Goal: Information Seeking & Learning: Understand process/instructions

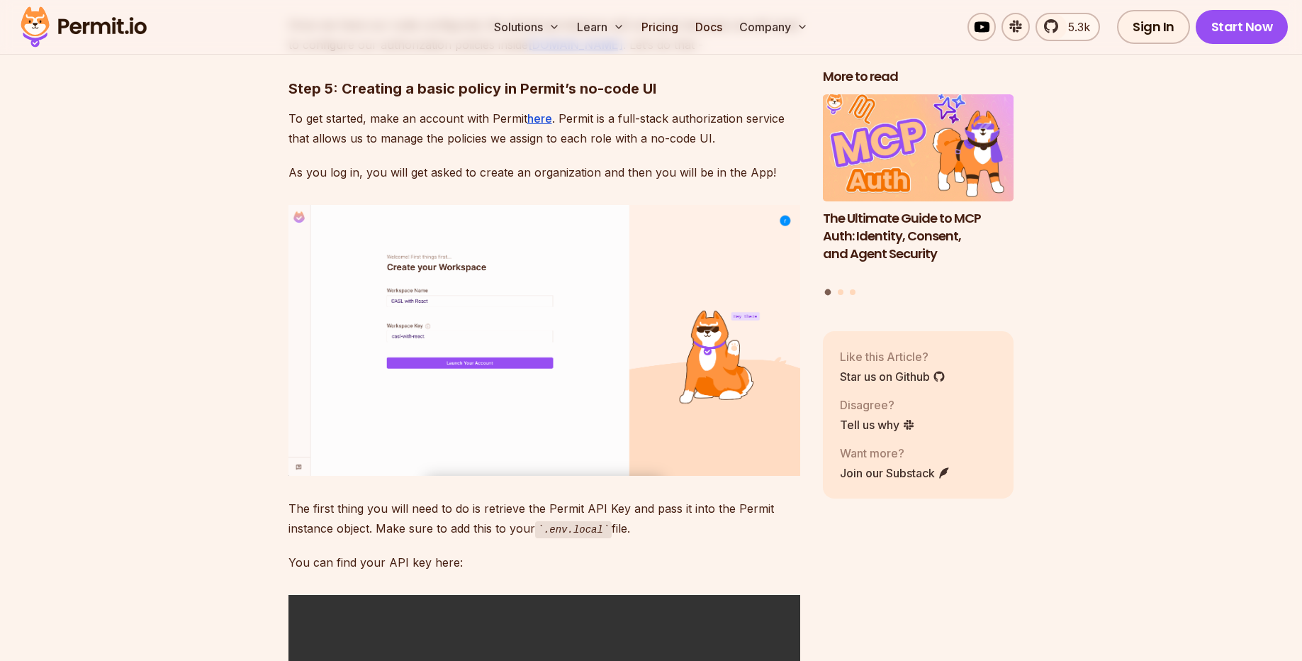
scroll to position [3658, 0]
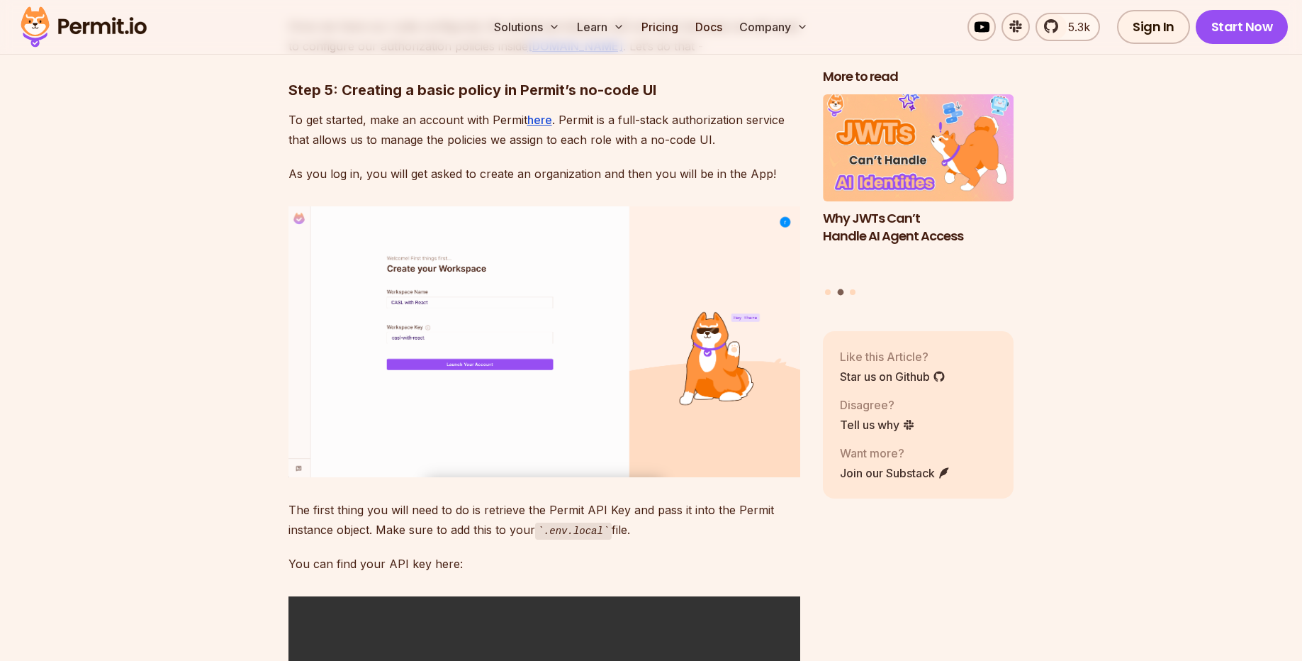
drag, startPoint x: 498, startPoint y: 529, endPoint x: 287, endPoint y: 497, distance: 213.7
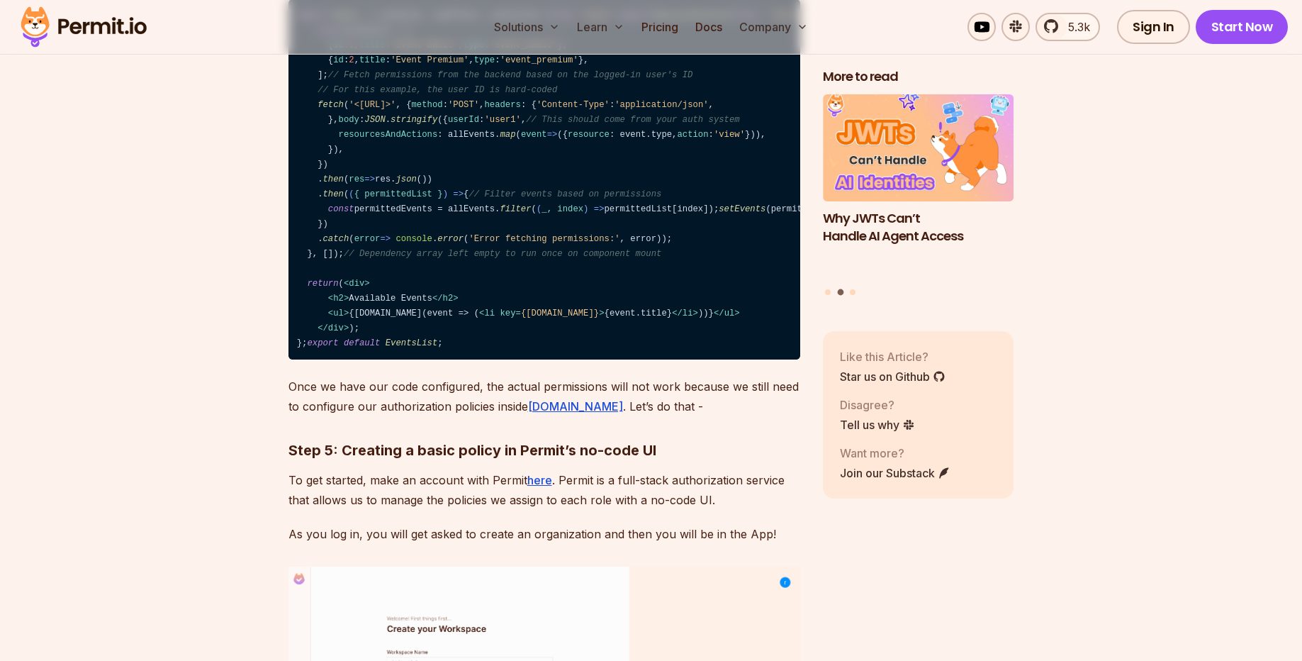
scroll to position [3232, 0]
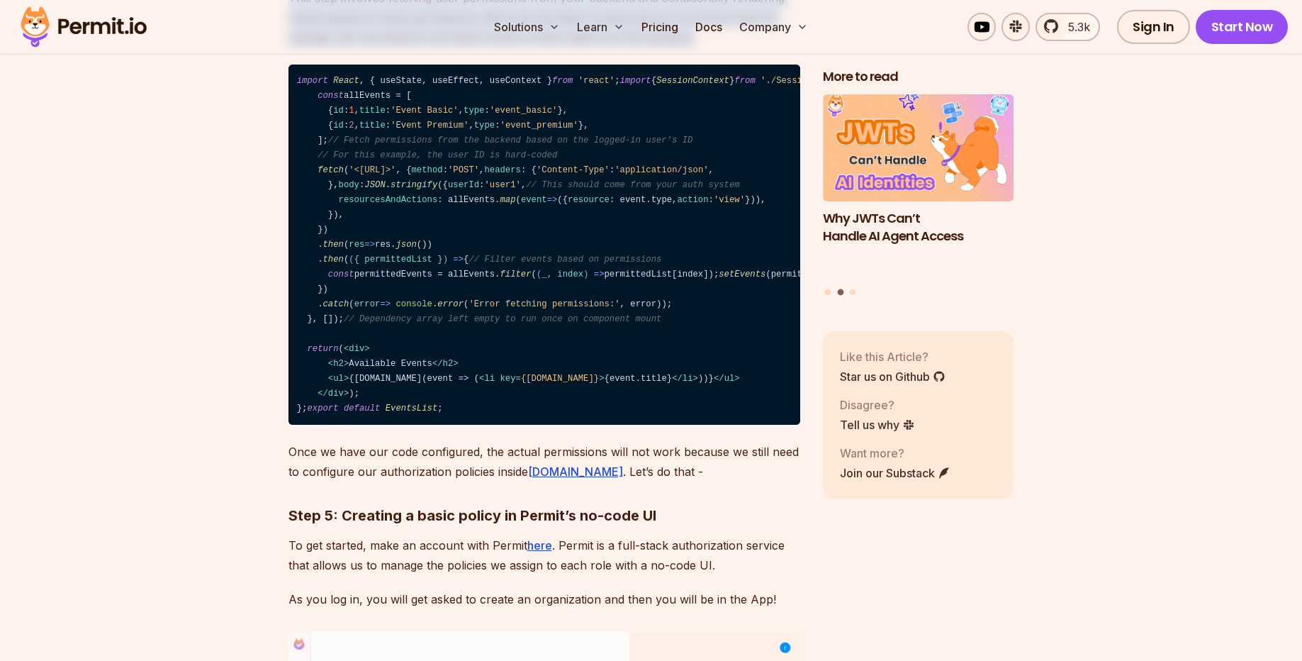
drag, startPoint x: 381, startPoint y: 577, endPoint x: 377, endPoint y: 500, distance: 77.4
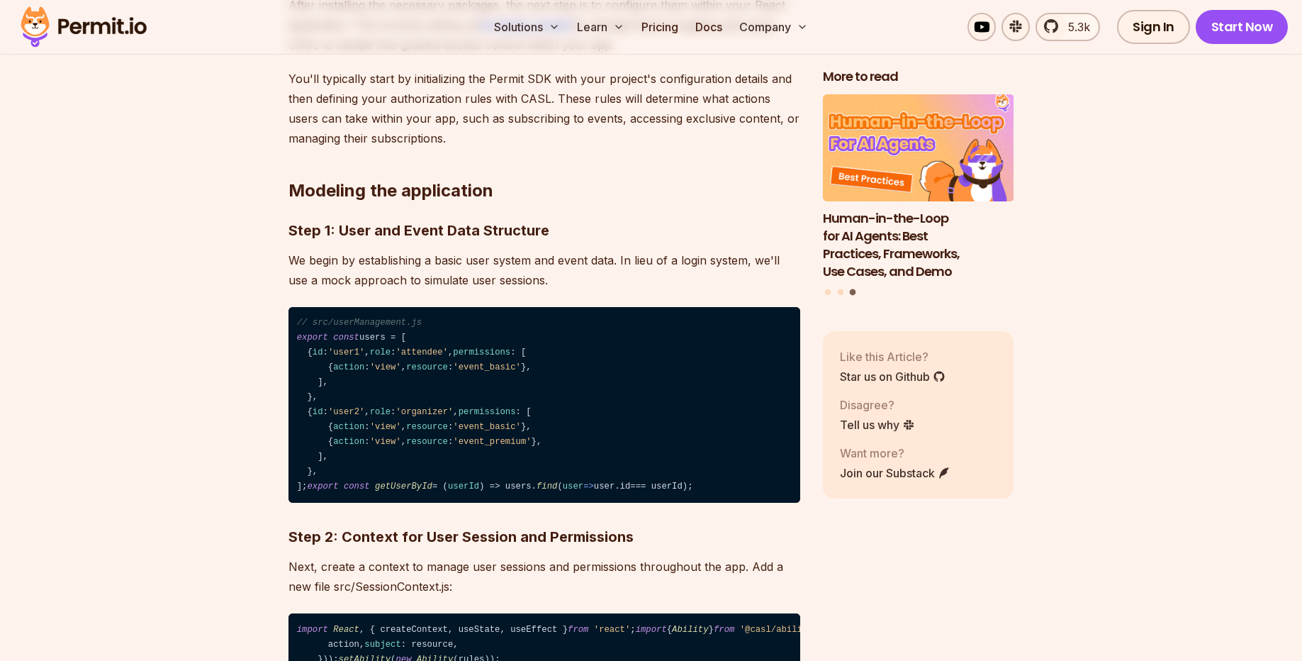
scroll to position [2212, 0]
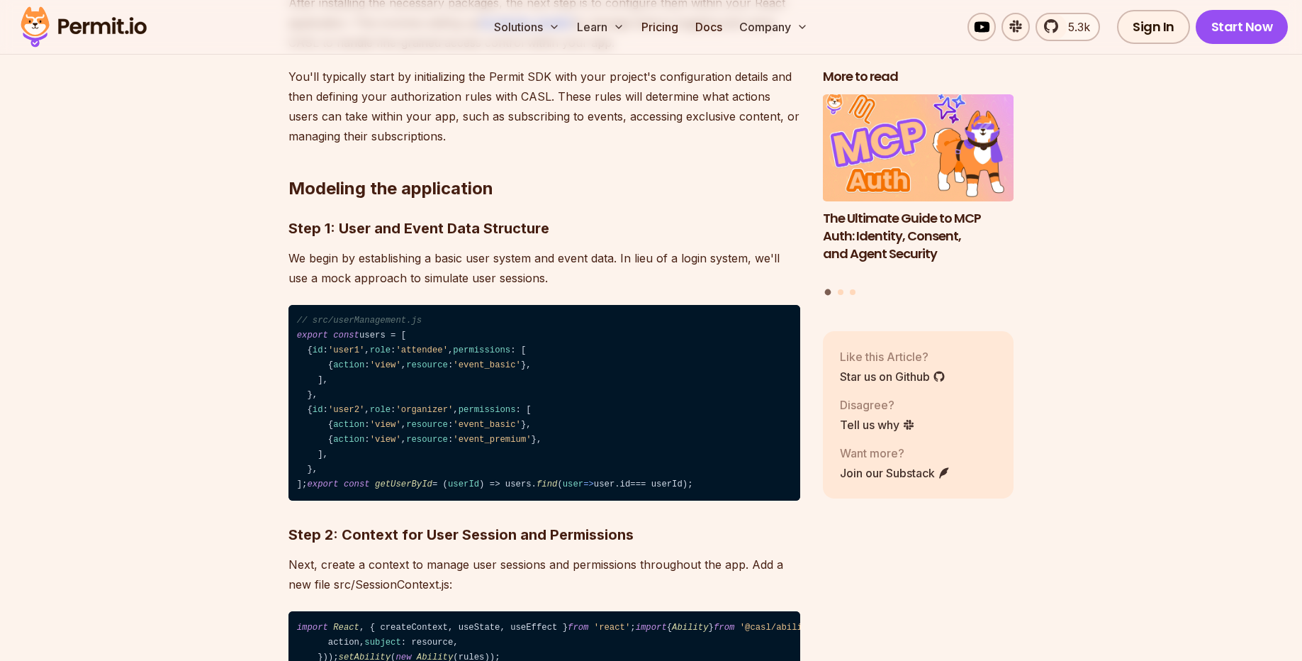
drag, startPoint x: 510, startPoint y: 330, endPoint x: 519, endPoint y: 377, distance: 48.4
click at [519, 377] on code "// src/userManagement.js export const users = [ { id : 'user1' , role : 'attend…" at bounding box center [544, 403] width 512 height 196
click at [503, 416] on code "// src/userManagement.js export const users = [ { id : 'user1' , role : 'attend…" at bounding box center [544, 403] width 512 height 196
drag, startPoint x: 554, startPoint y: 398, endPoint x: 606, endPoint y: 374, distance: 57.7
click at [606, 374] on code "// src/userManagement.js export const users = [ { id : 'user1' , role : 'attend…" at bounding box center [544, 403] width 512 height 196
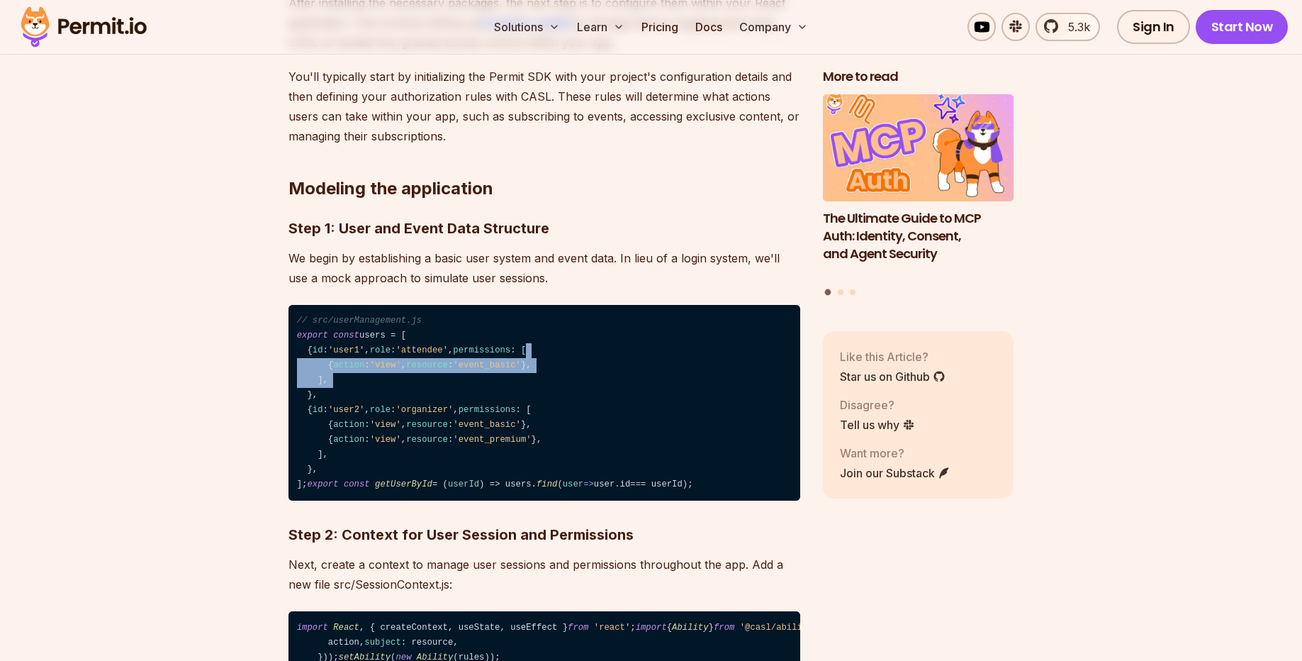
click at [605, 374] on code "// src/userManagement.js export const users = [ { id : 'user1' , role : 'attend…" at bounding box center [544, 403] width 512 height 196
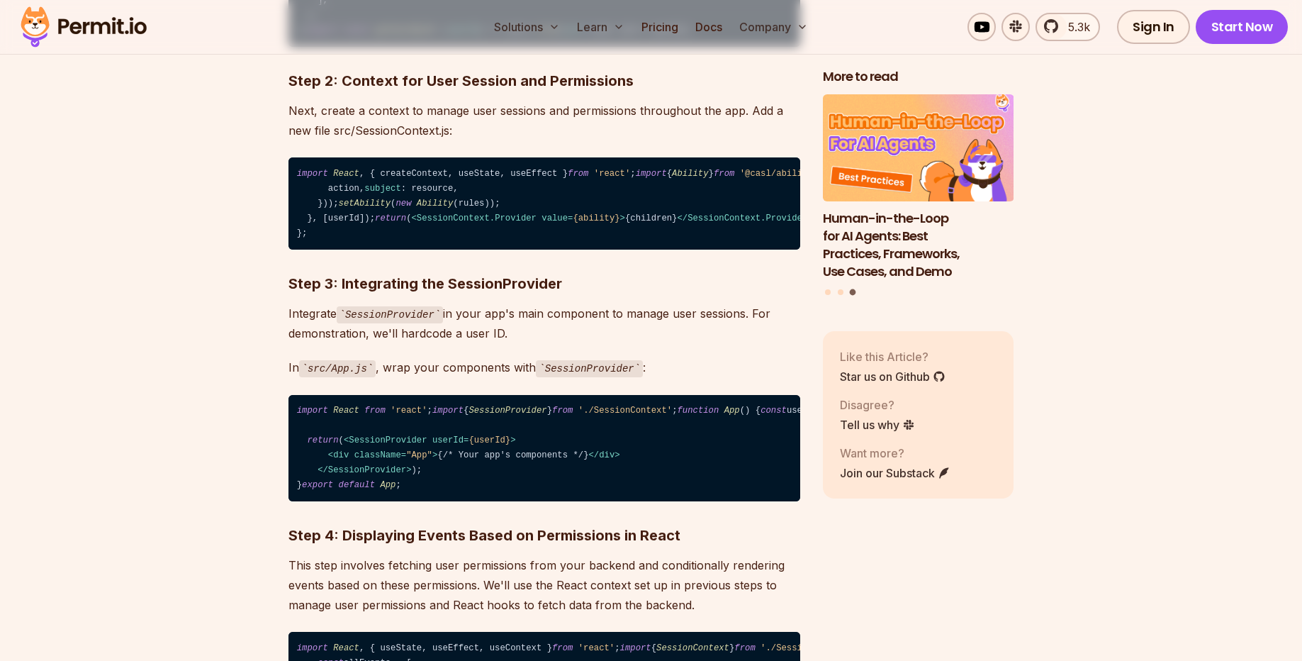
scroll to position [2722, 0]
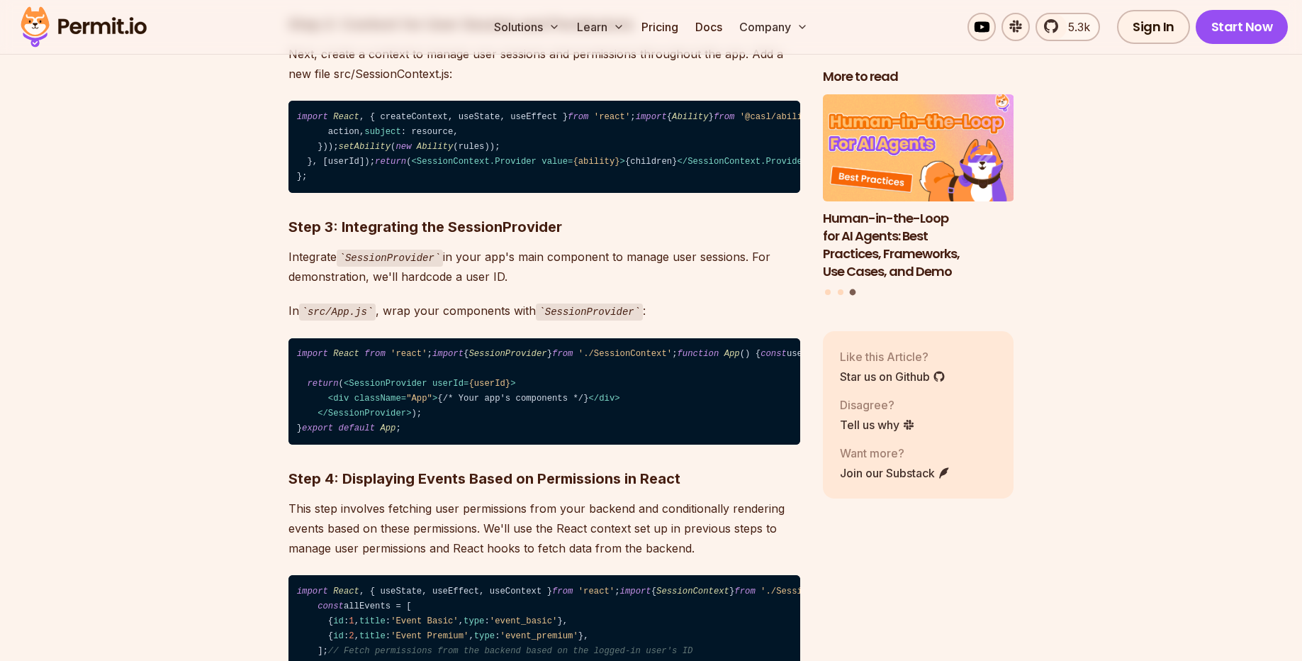
drag, startPoint x: 589, startPoint y: 466, endPoint x: 603, endPoint y: 427, distance: 41.2
click at [603, 193] on code "import React , { createContext, useState, useEffect } from 'react' ; import { A…" at bounding box center [544, 147] width 512 height 92
click at [602, 193] on code "import React , { createContext, useState, useEffect } from 'react' ; import { A…" at bounding box center [544, 147] width 512 height 92
drag, startPoint x: 600, startPoint y: 476, endPoint x: 578, endPoint y: 530, distance: 57.9
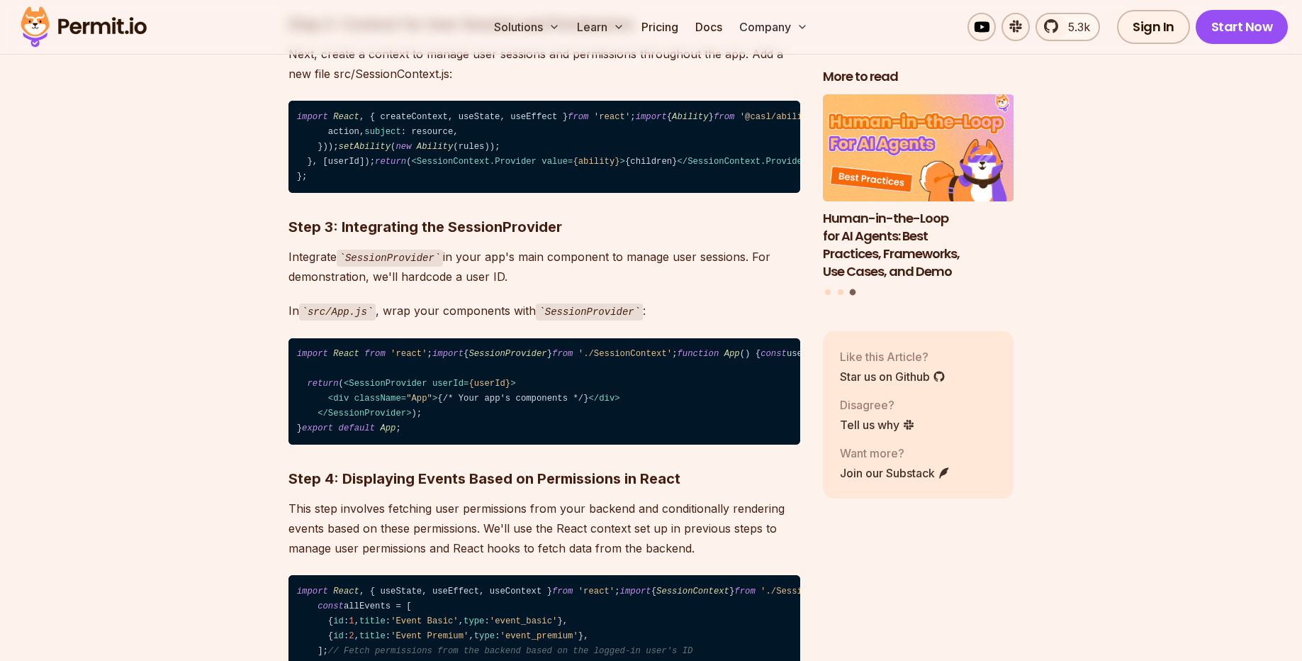
click at [578, 193] on code "import React , { createContext, useState, useEffect } from 'react' ; import { A…" at bounding box center [544, 147] width 512 height 92
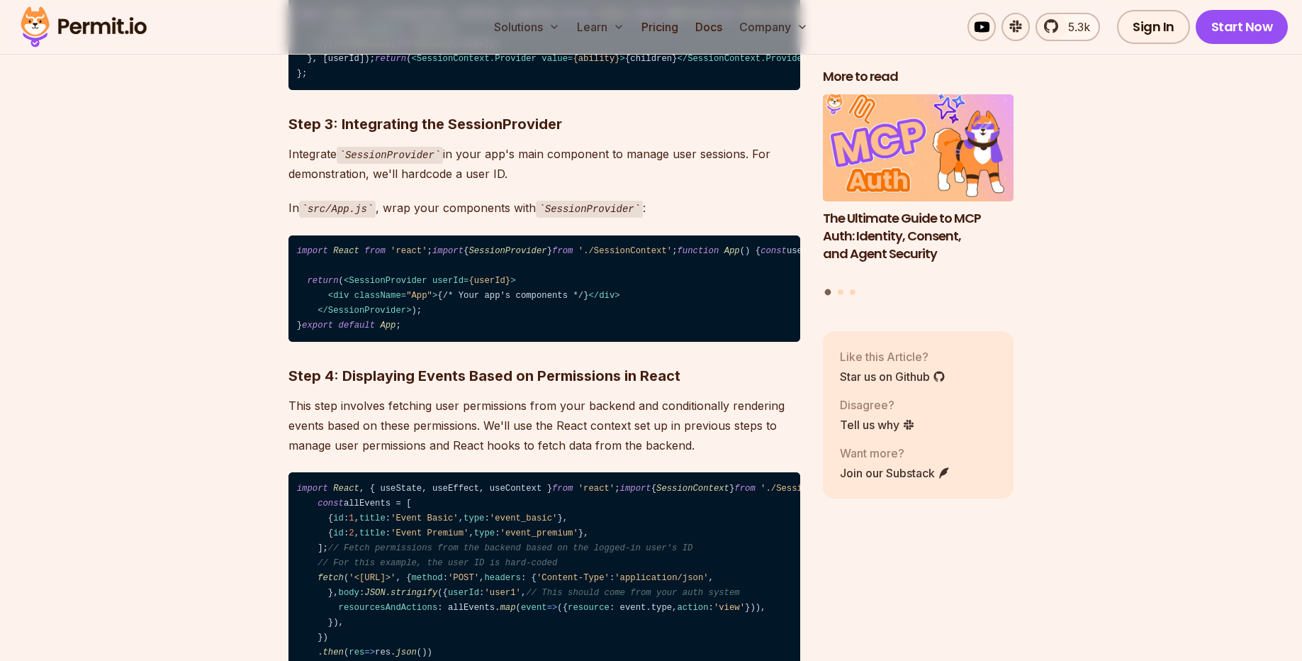
scroll to position [2892, 0]
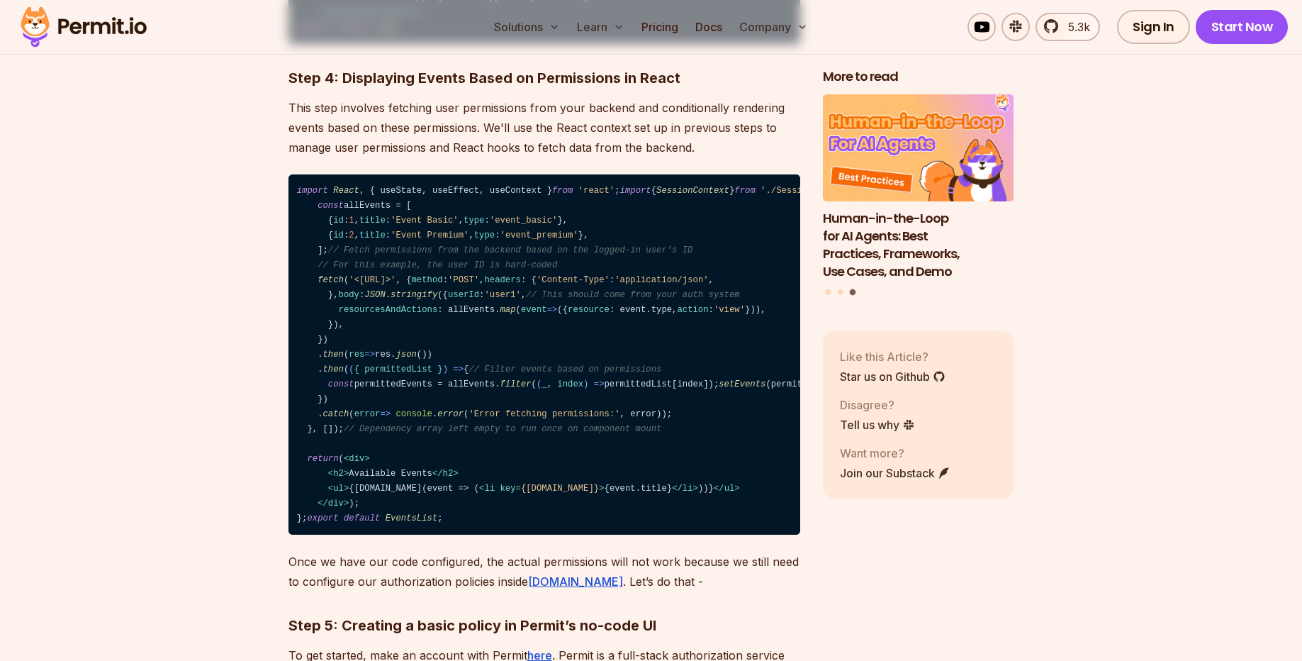
scroll to position [3147, 0]
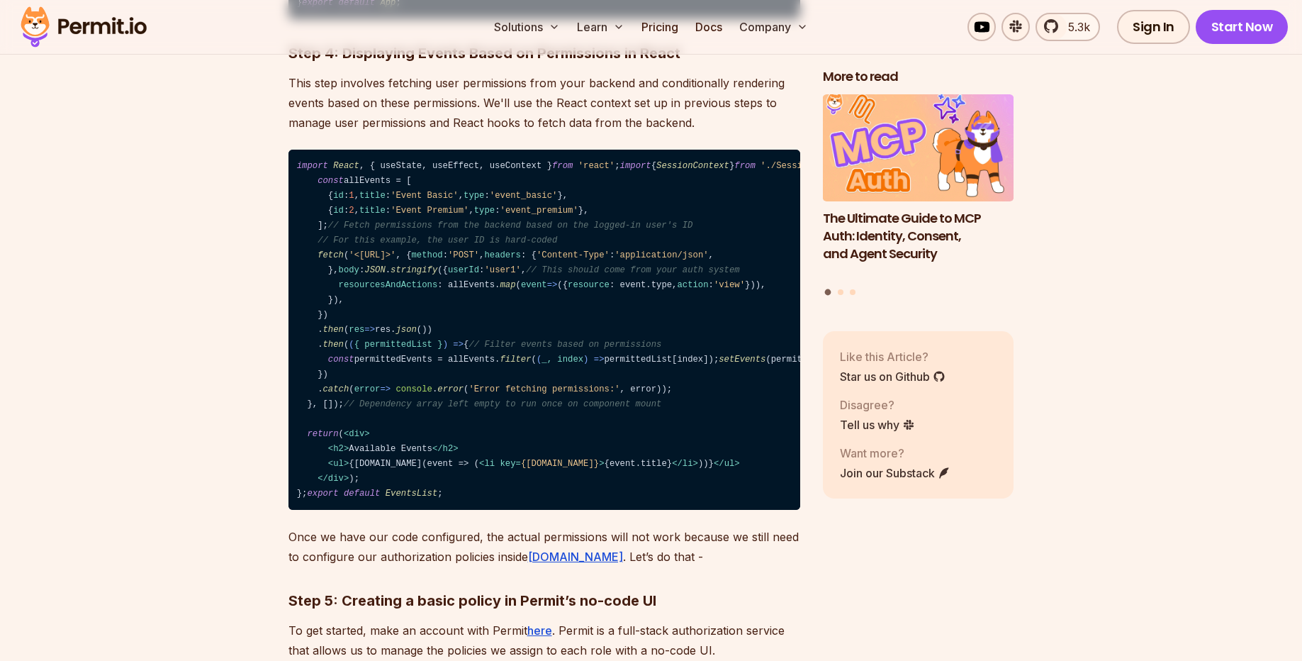
drag, startPoint x: 534, startPoint y: 441, endPoint x: 551, endPoint y: 432, distance: 18.7
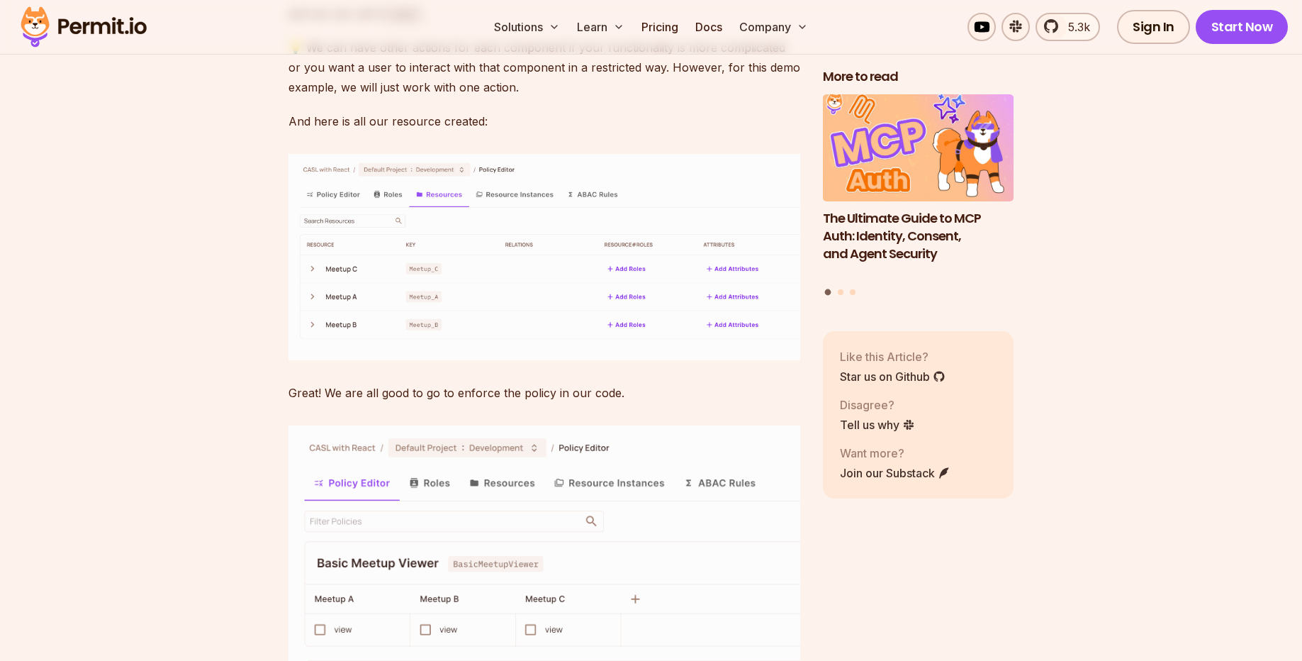
scroll to position [6975, 0]
